Goal: Task Accomplishment & Management: Manage account settings

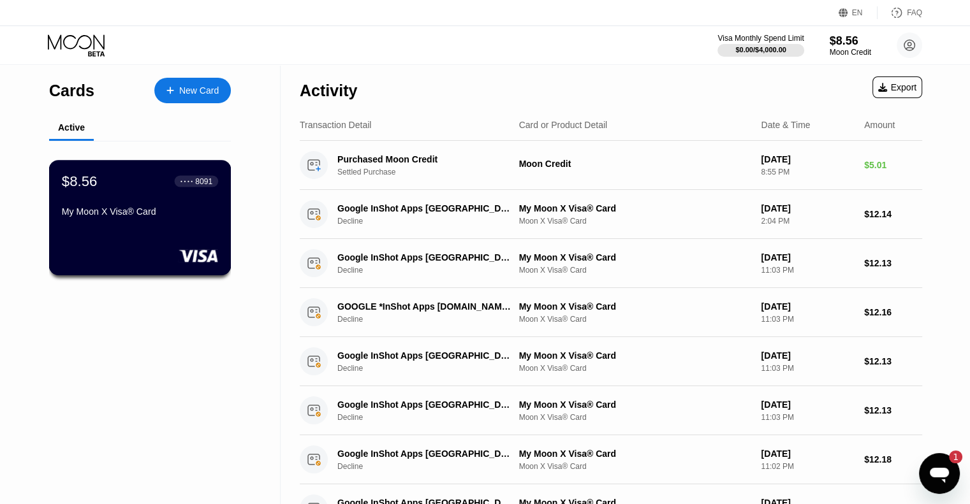
click at [189, 195] on div "$8.56 ● ● ● ● 8091 My Moon X Visa® Card" at bounding box center [140, 197] width 156 height 49
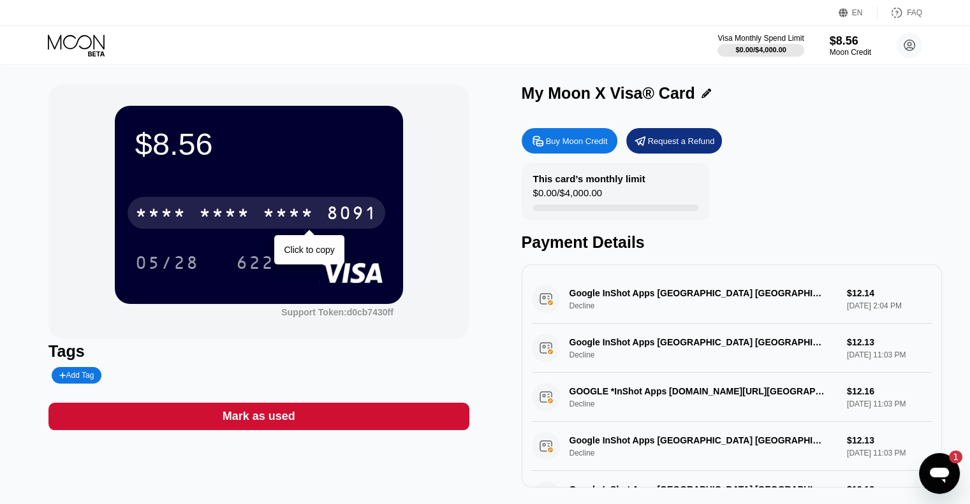
click at [295, 211] on div "* * * *" at bounding box center [288, 215] width 51 height 20
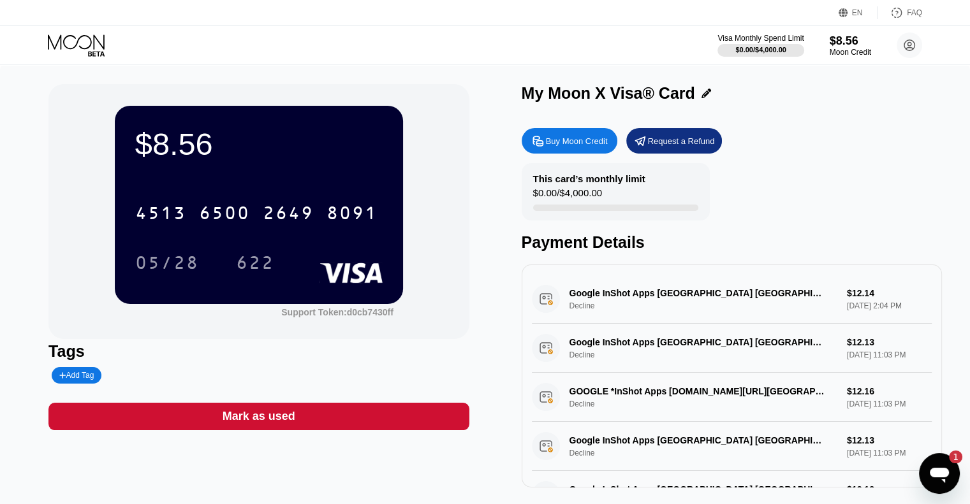
click at [0, 246] on div "$8.56 4513 6500 2649 8091 05/28 622 Support Token: d0cb7430ff Tags Add Tag Mark…" at bounding box center [485, 292] width 970 height 455
click at [670, 143] on div "Request a Refund" at bounding box center [681, 141] width 67 height 11
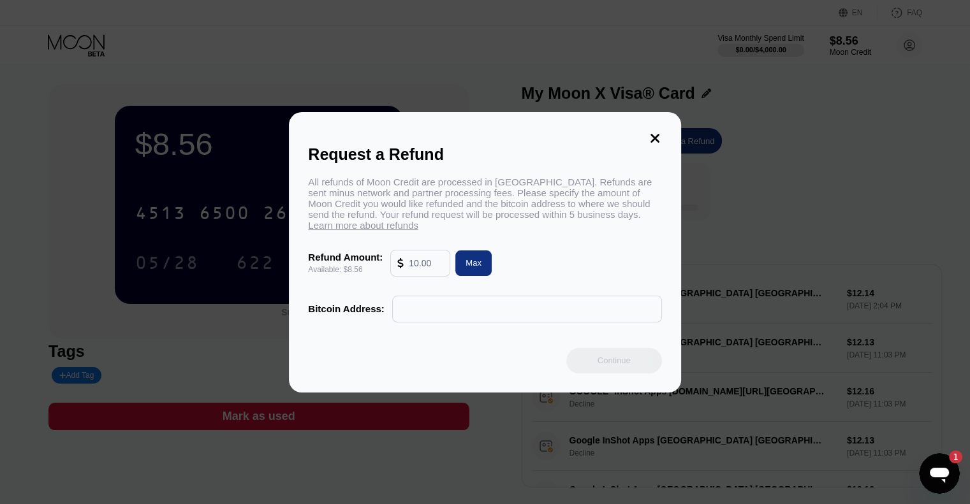
click at [469, 265] on div "Max" at bounding box center [473, 263] width 16 height 11
type input "8.56"
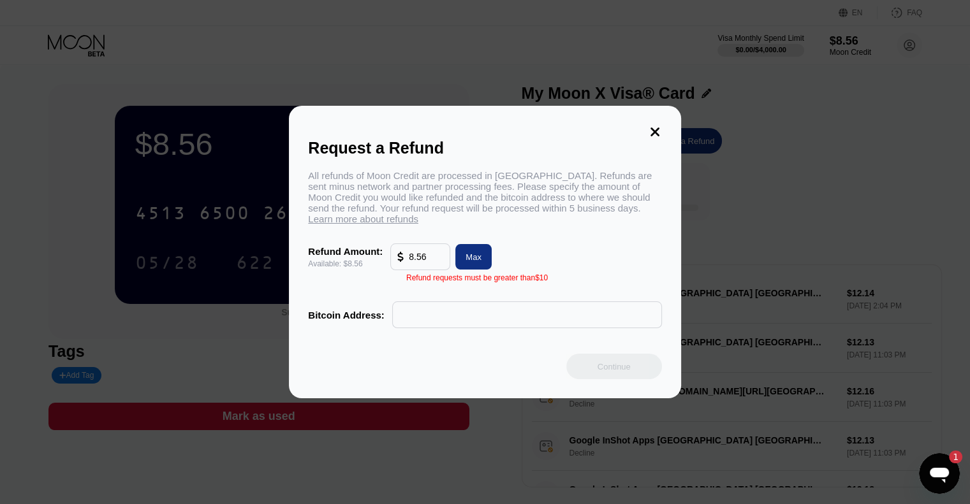
click at [653, 128] on icon at bounding box center [654, 132] width 9 height 9
